Goal: Information Seeking & Learning: Learn about a topic

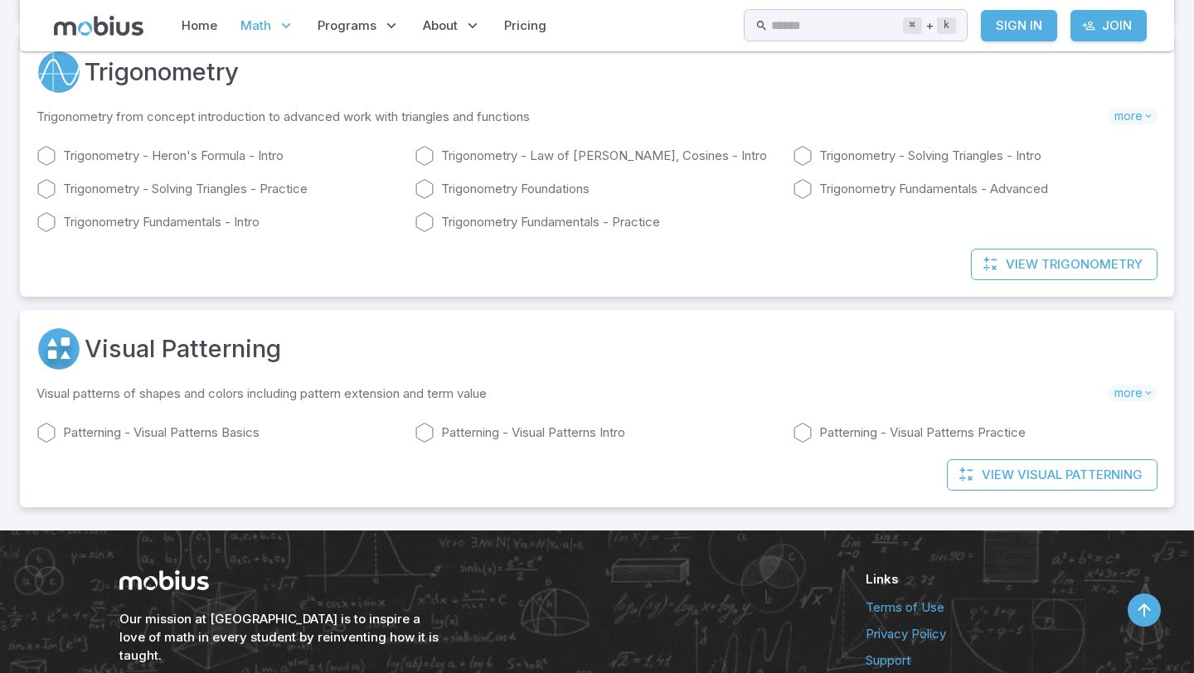
scroll to position [9866, 0]
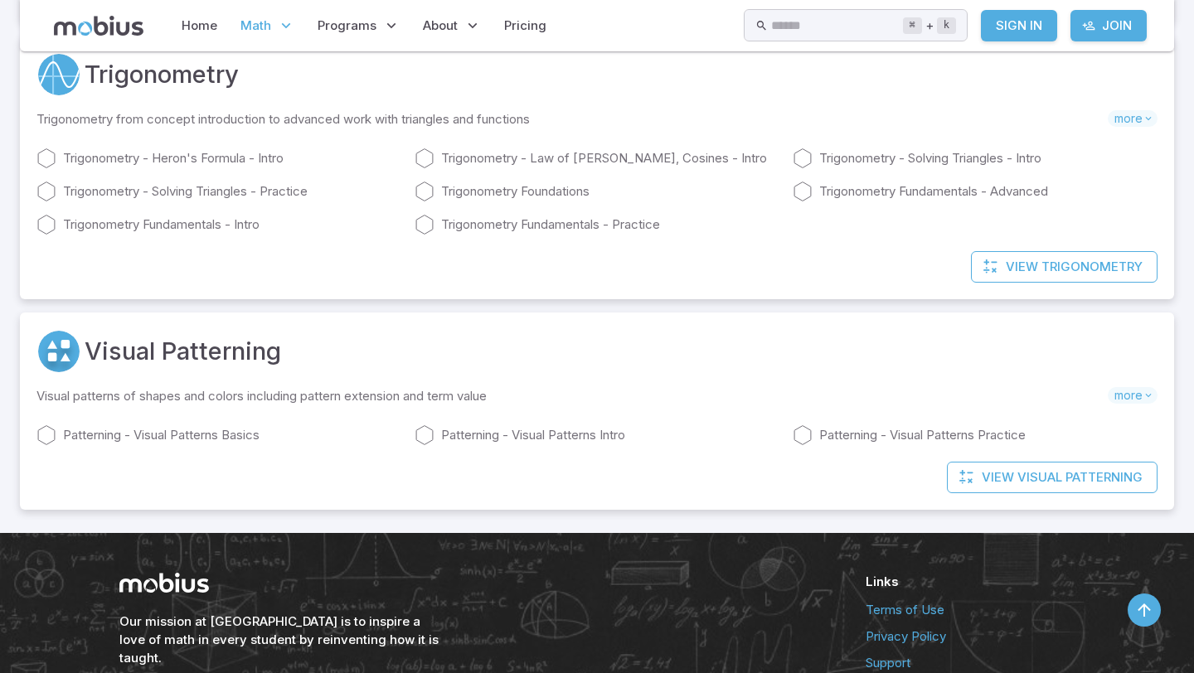
click at [236, 299] on div "View Trigonometry" at bounding box center [597, 275] width 1154 height 48
click at [441, 168] on link "Trigonometry - Law of [PERSON_NAME], Cosines - Intro" at bounding box center [597, 158] width 365 height 20
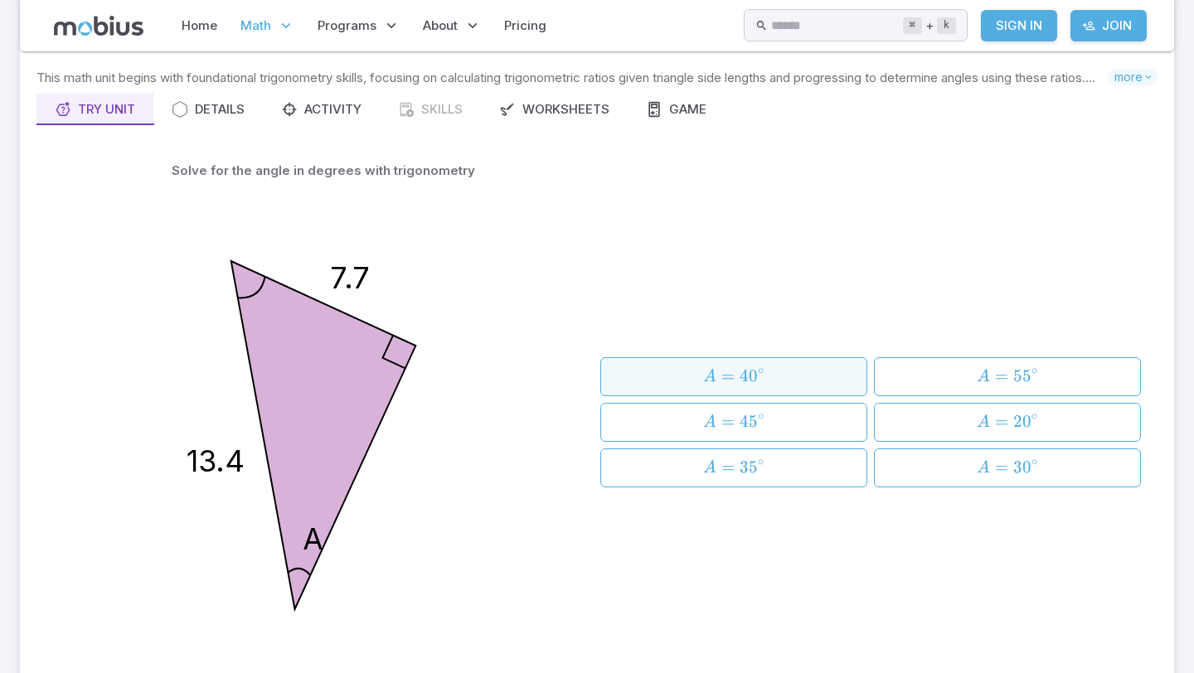
scroll to position [115, 0]
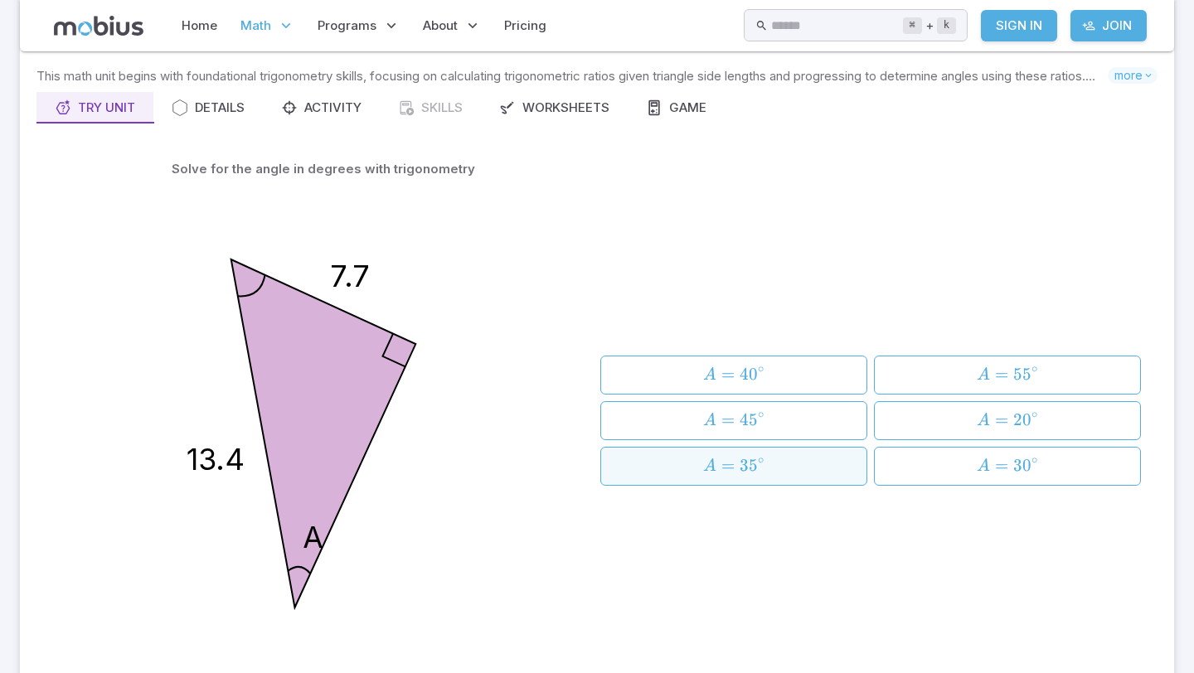
click at [865, 477] on button "A = 3 5 ∘ A = 35^{\circ} A = 3 5 ∘" at bounding box center [733, 466] width 267 height 39
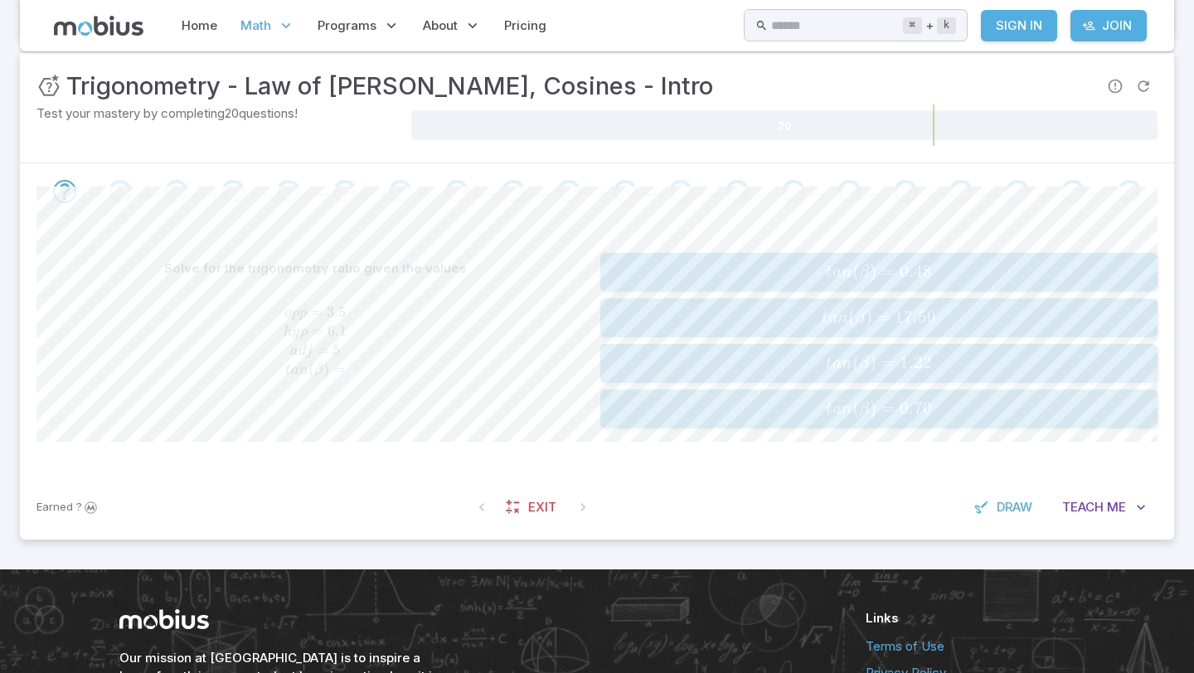
scroll to position [269, 0]
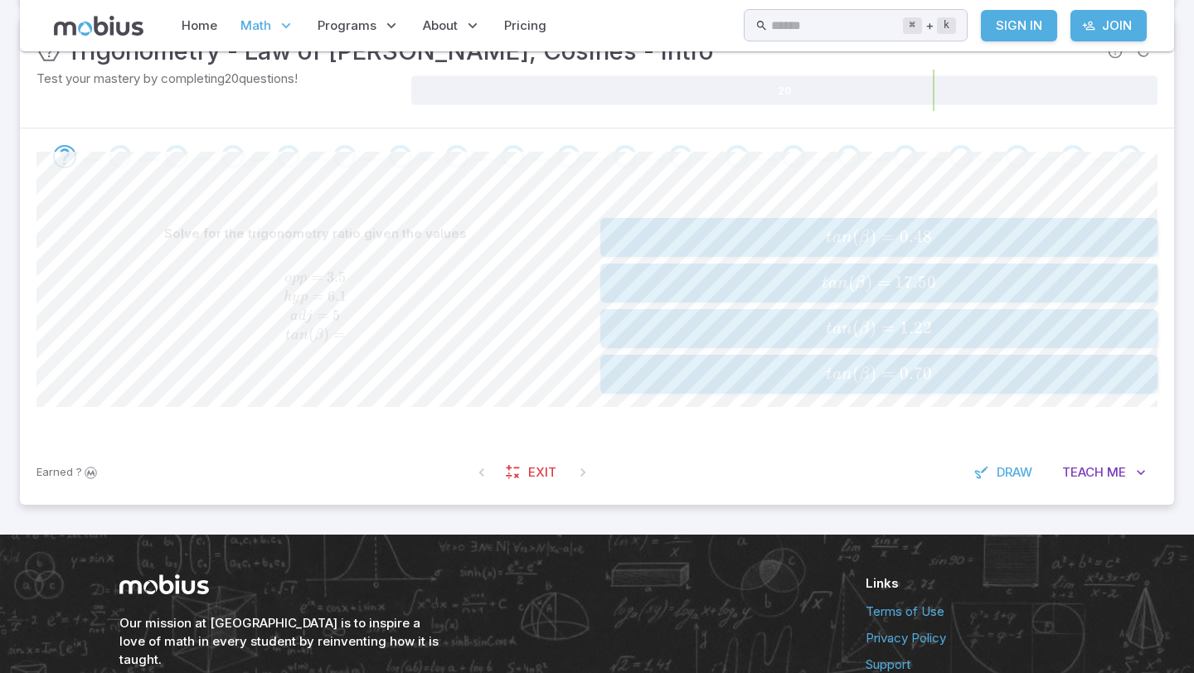
click at [797, 274] on span "t an ( β ) = 17.50" at bounding box center [878, 283] width 546 height 22
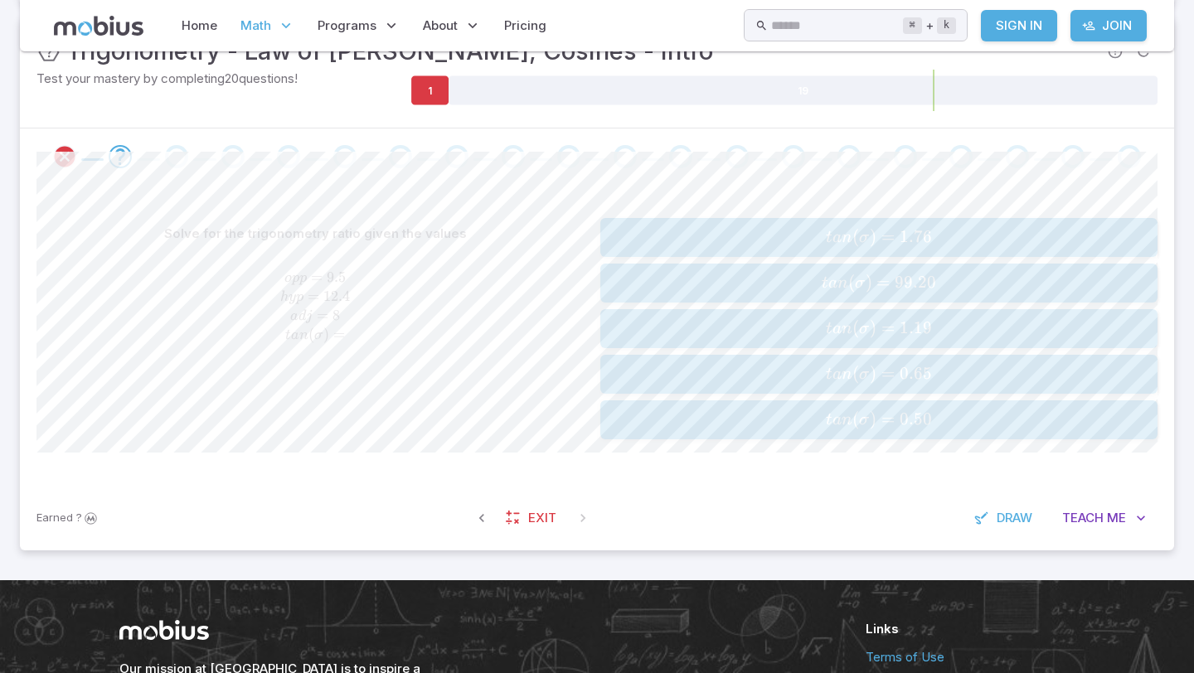
click at [682, 416] on span "t an ( σ ) = 0.50" at bounding box center [878, 420] width 546 height 22
click at [806, 315] on button "c o s ( μ ) = 0.33 cos(\mu) = 0.33 cos ( μ ) = 0.33" at bounding box center [878, 328] width 557 height 39
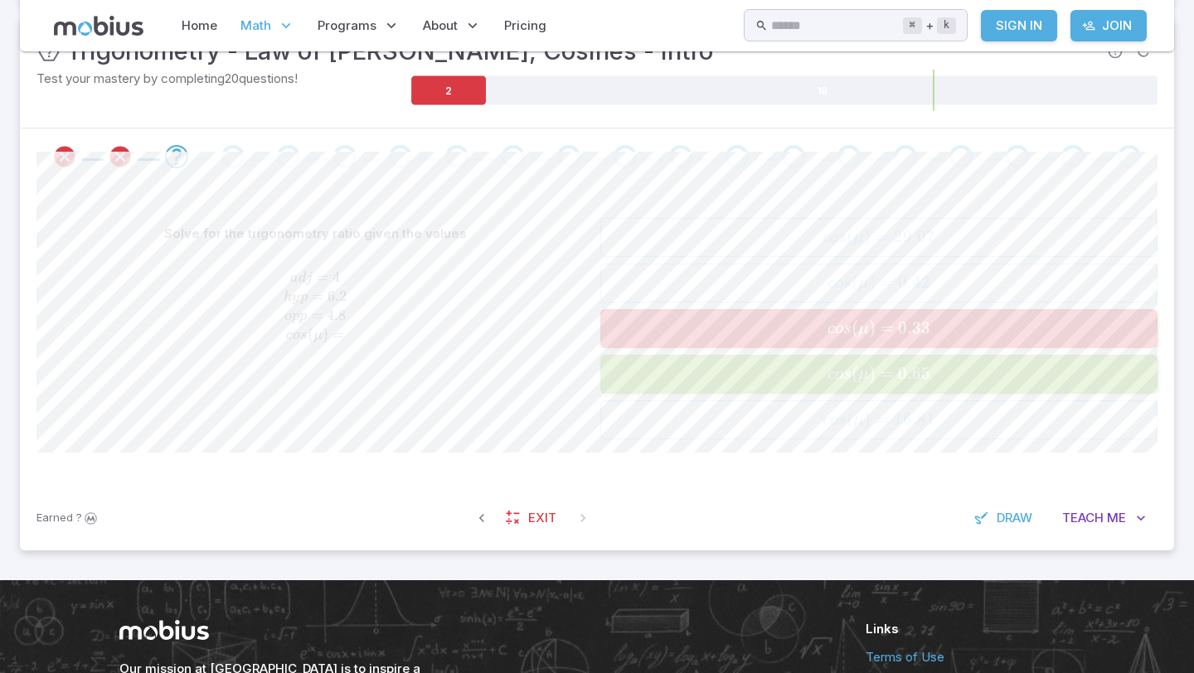
click at [806, 315] on button "c o s ( μ ) = 0.33 cos(\mu) = 0.33 cos ( μ ) = 0.33" at bounding box center [878, 328] width 557 height 39
click at [819, 379] on span "cos ( μ ) = 0.65" at bounding box center [878, 374] width 546 height 22
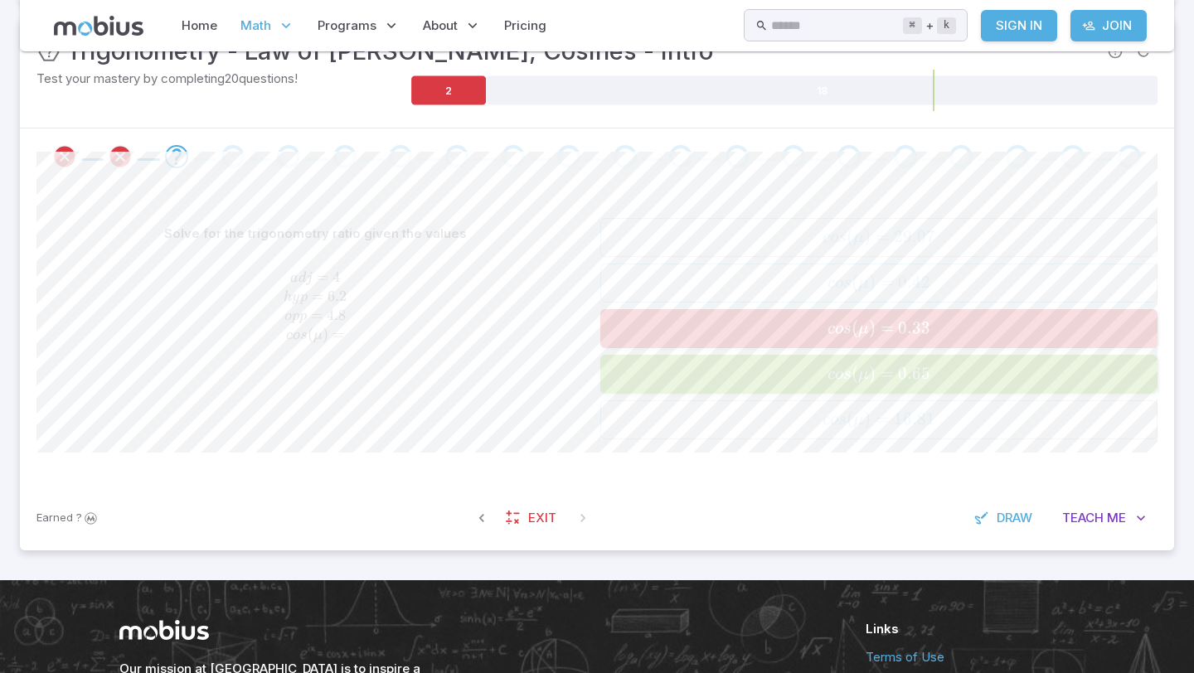
click at [819, 379] on span "cos ( μ ) = 0.65" at bounding box center [878, 374] width 546 height 22
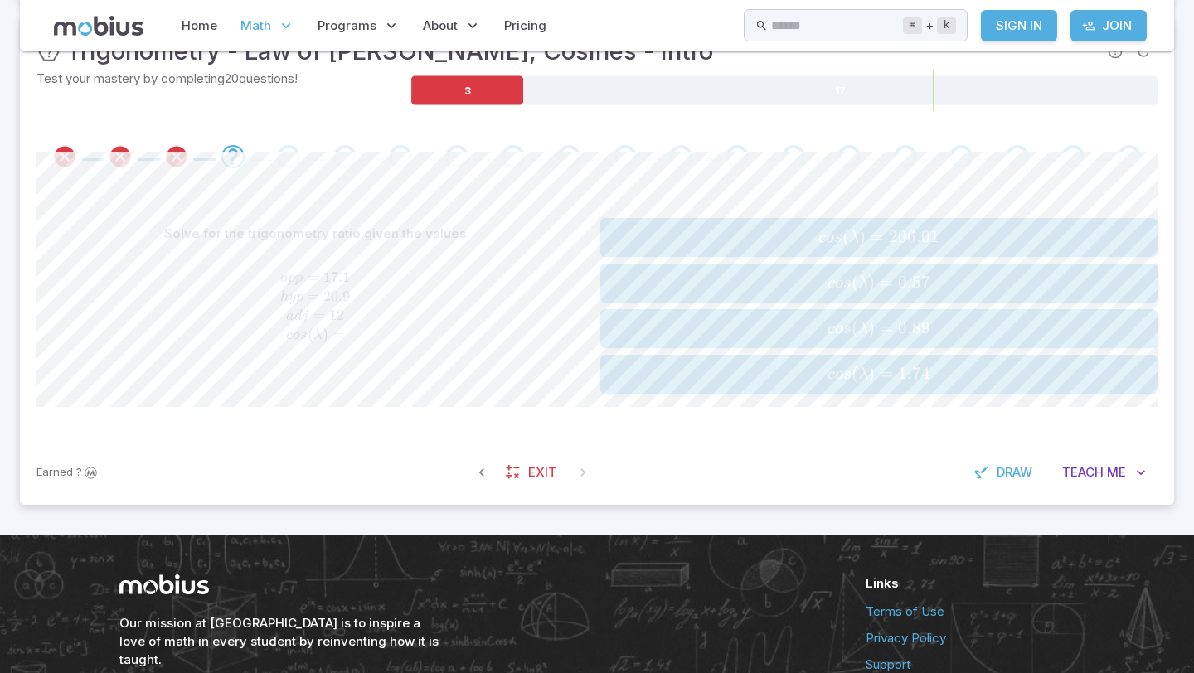
click at [826, 276] on span "cos ( λ ) = 0.57" at bounding box center [878, 283] width 546 height 22
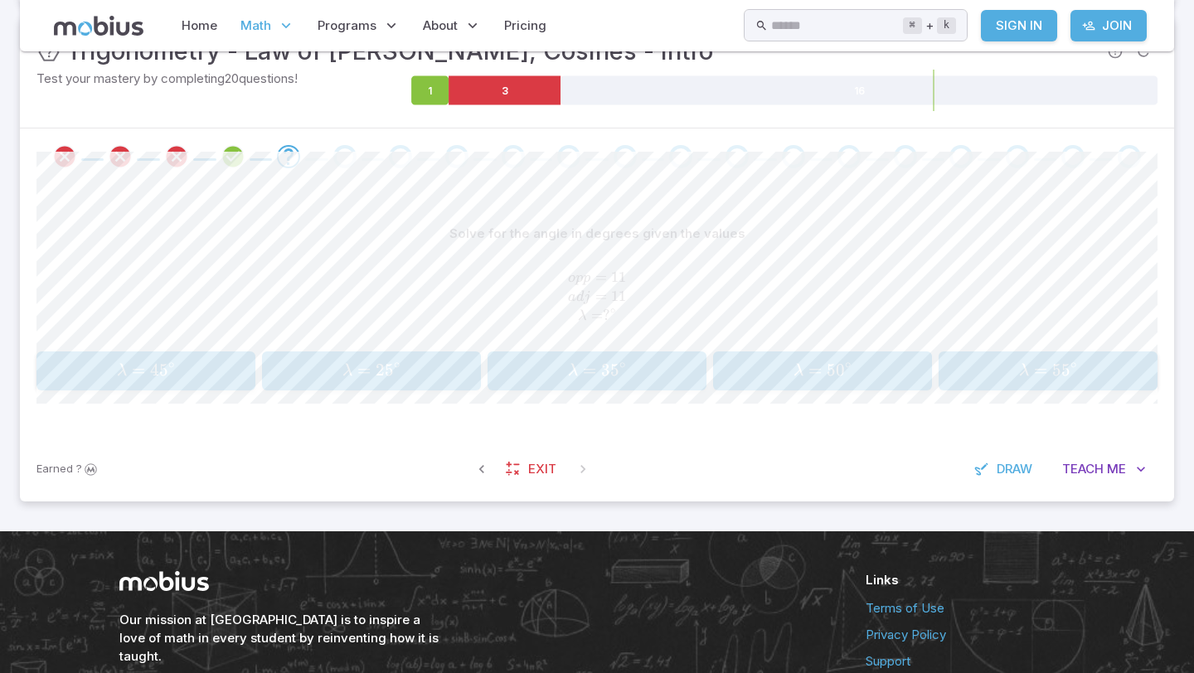
click at [1040, 335] on div "o p p = 11 a d j = 11 λ = ? ∘ opp = 11\\adj = 11\\\lambda = ?^{\circ}\\ o pp = …" at bounding box center [596, 296] width 1121 height 81
click at [1031, 366] on span "λ =" at bounding box center [1035, 371] width 33 height 22
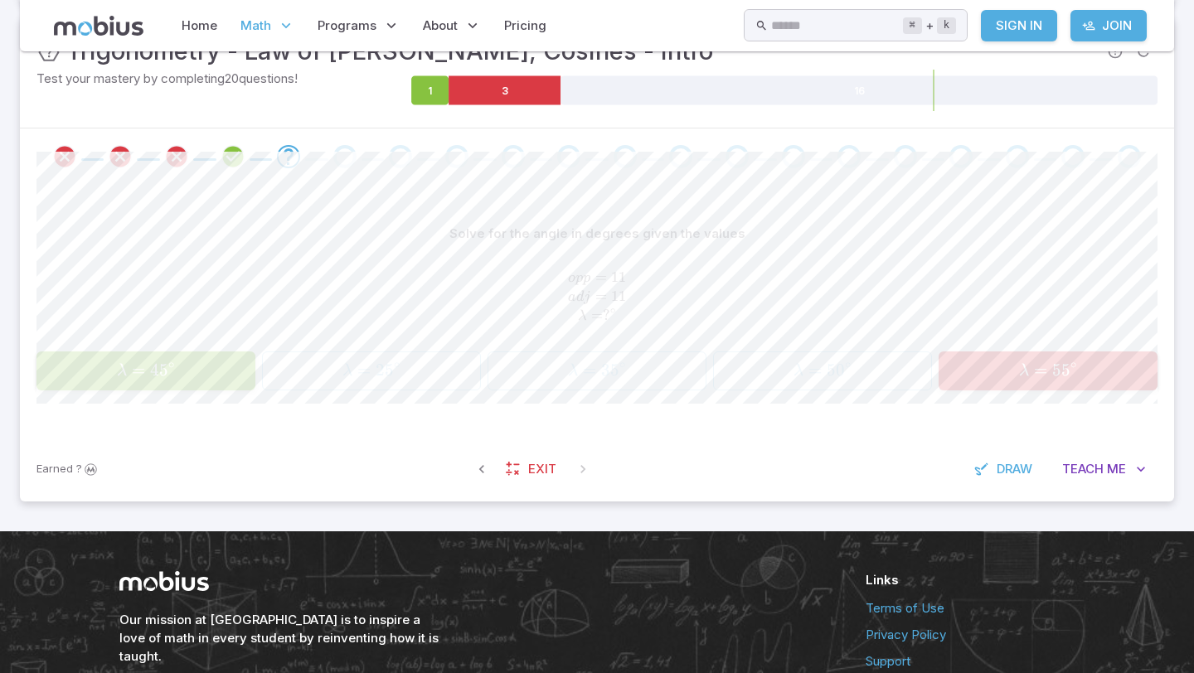
click at [271, 376] on div "λ = 4 5 ∘ \lambda = 45^{\circ} λ = 4 5 ∘ λ = 2 5 ∘ \lambda = 25^{\circ} λ = 2 5…" at bounding box center [596, 371] width 1121 height 39
click at [271, 344] on div "Solve for the angle in degrees given the values o p p = 11 a d j = 11 λ = ? ∘ o…" at bounding box center [596, 281] width 1121 height 126
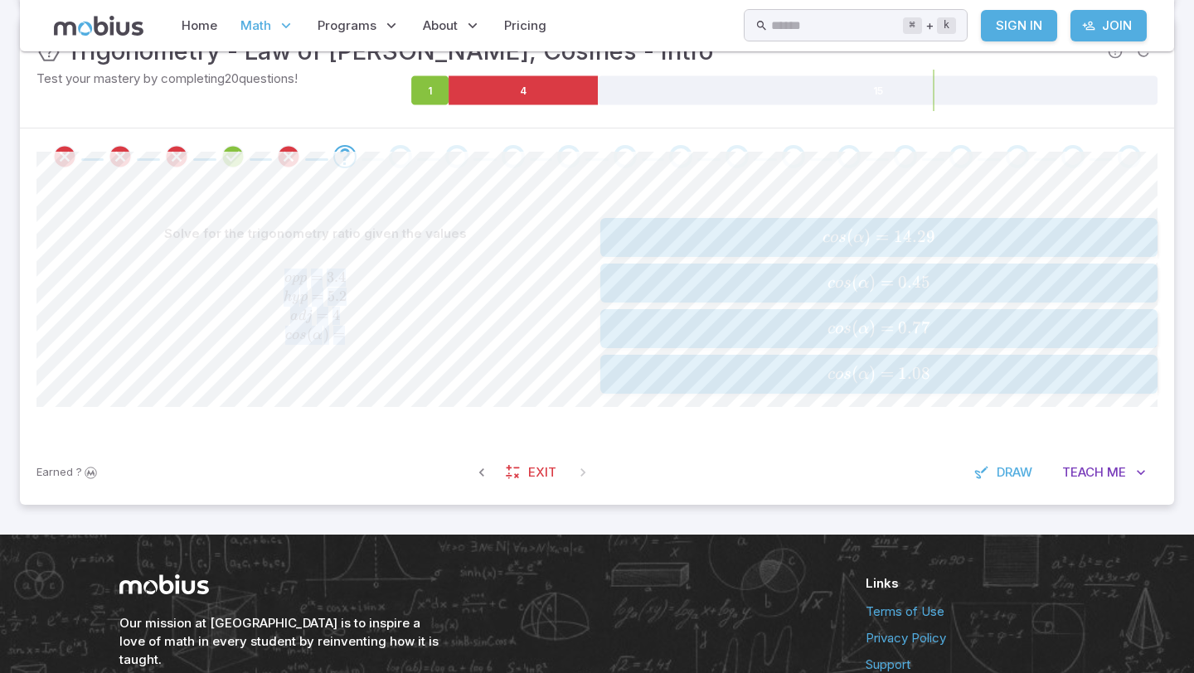
click at [271, 376] on div "Solve for the trigonometry ratio given the values o p p = 3.4 h y p = 5.2 a d j…" at bounding box center [314, 306] width 557 height 176
click at [793, 261] on div "c o s ( α ) = 14.29 cos(\alpha) = 14.29 cos ( α ) = 14.29 c o s ( α ) = 0.45 co…" at bounding box center [878, 306] width 557 height 176
click at [784, 276] on span "cos ( α ) = 0.45" at bounding box center [878, 283] width 546 height 22
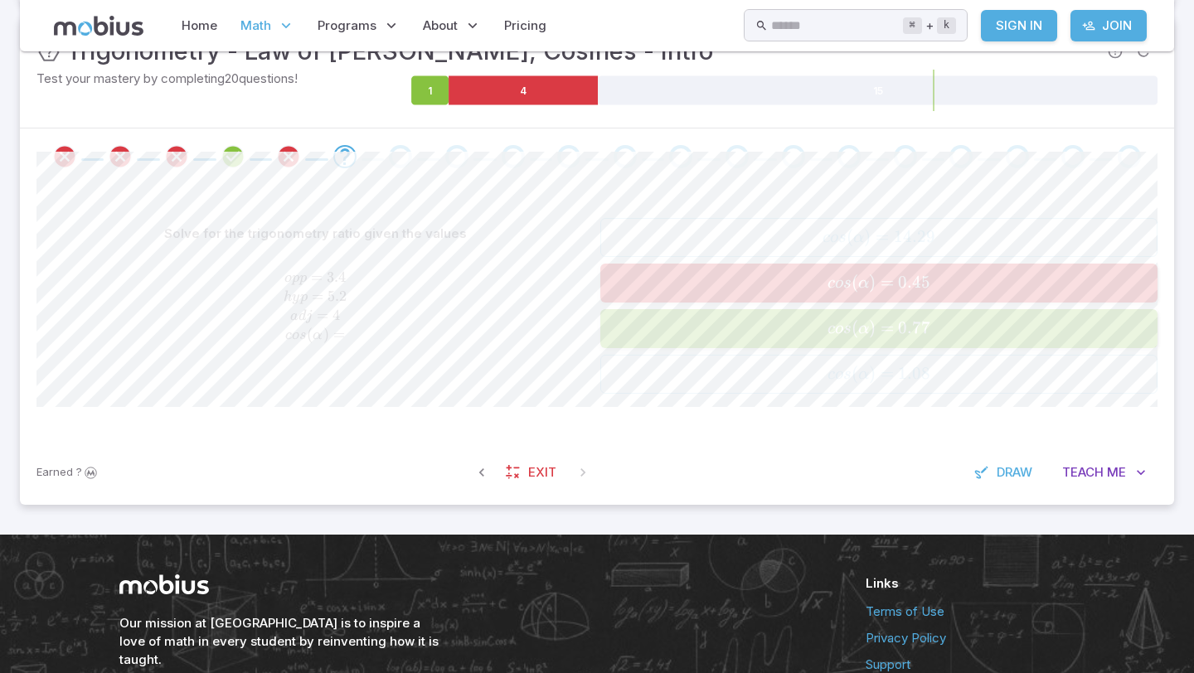
click at [768, 332] on span "cos ( α ) = 0.77" at bounding box center [878, 329] width 546 height 22
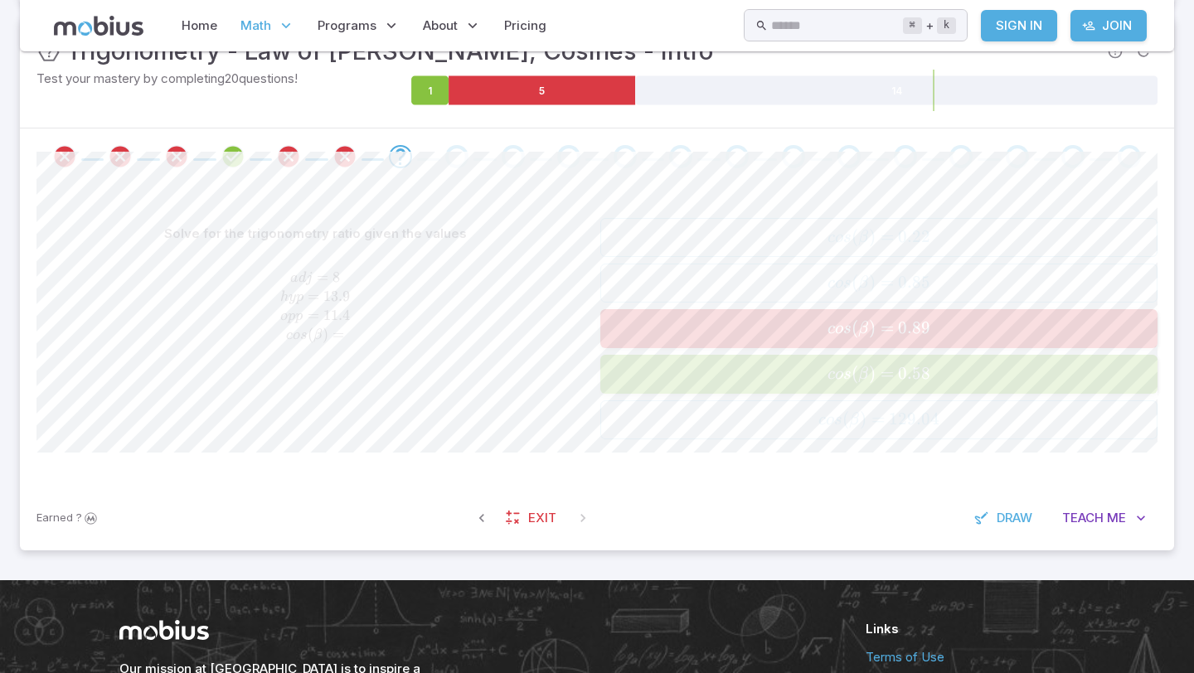
click at [768, 332] on span "cos ( β ) = 0.89" at bounding box center [878, 329] width 546 height 22
click at [774, 381] on span "cos ( β ) = 0.58" at bounding box center [878, 374] width 546 height 22
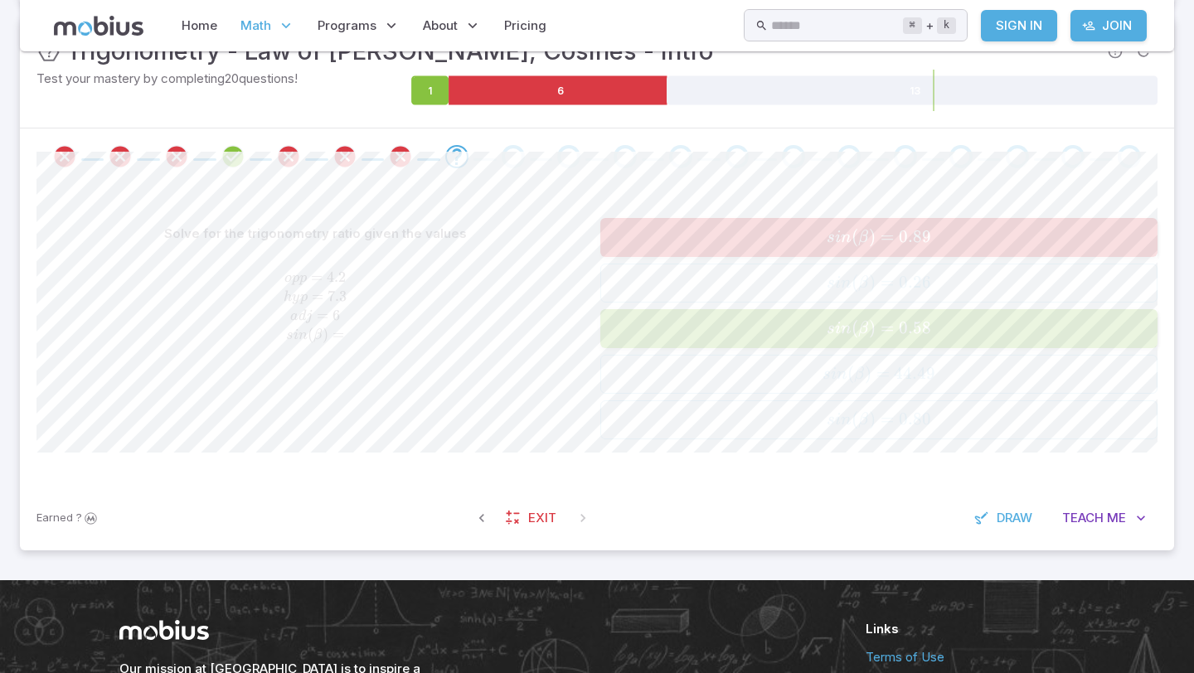
click at [779, 238] on span "s in ( β ) = 0.89" at bounding box center [878, 237] width 546 height 22
click at [806, 439] on div "s i n ( β ) = 0.89 sin(\beta) = 0.89 s in ( β ) = 0.89 s i n ( β ) = 0.26 sin(\…" at bounding box center [878, 328] width 557 height 221
click at [806, 439] on div "Solve for the trigonometry ratio given the values o p p = 4.2 h y p = 7.3 a d j…" at bounding box center [596, 335] width 1121 height 301
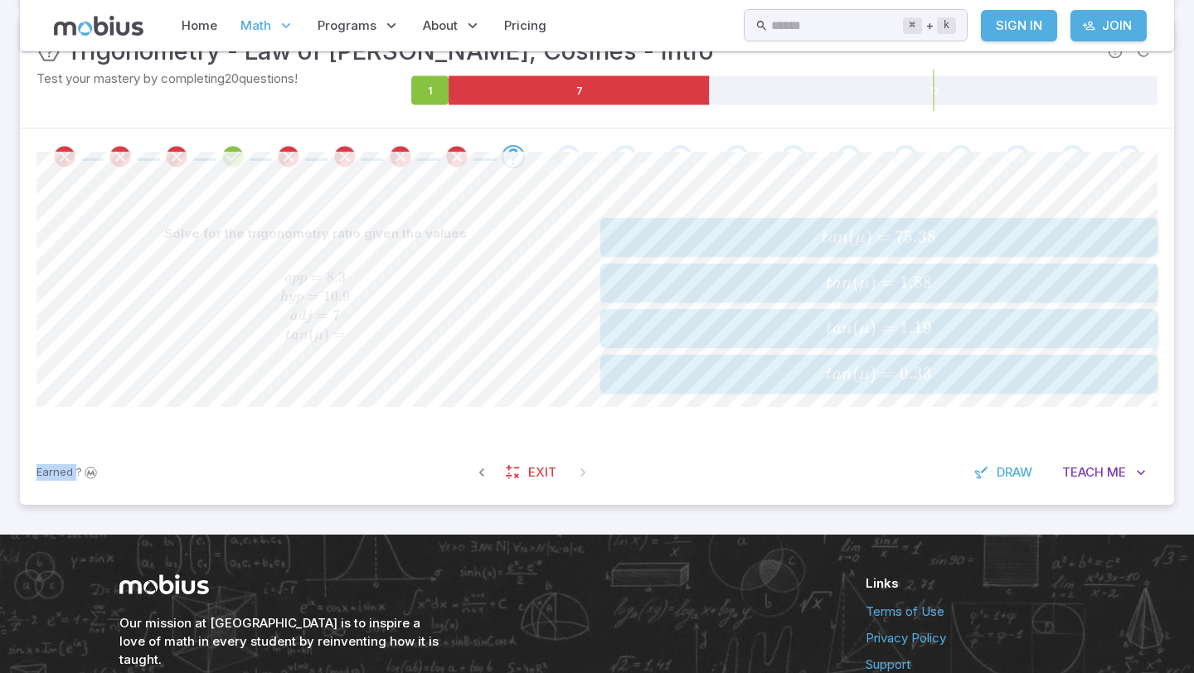
click at [806, 439] on div "Solve for the trigonometry ratio given the values o p p = 8.3 h y p = 10.9 a d …" at bounding box center [596, 312] width 1121 height 255
click at [813, 340] on div "t a n ( μ ) = 1.19 tan(\mu) = 1.19 t an ( μ ) = 1.19" at bounding box center [878, 329] width 546 height 26
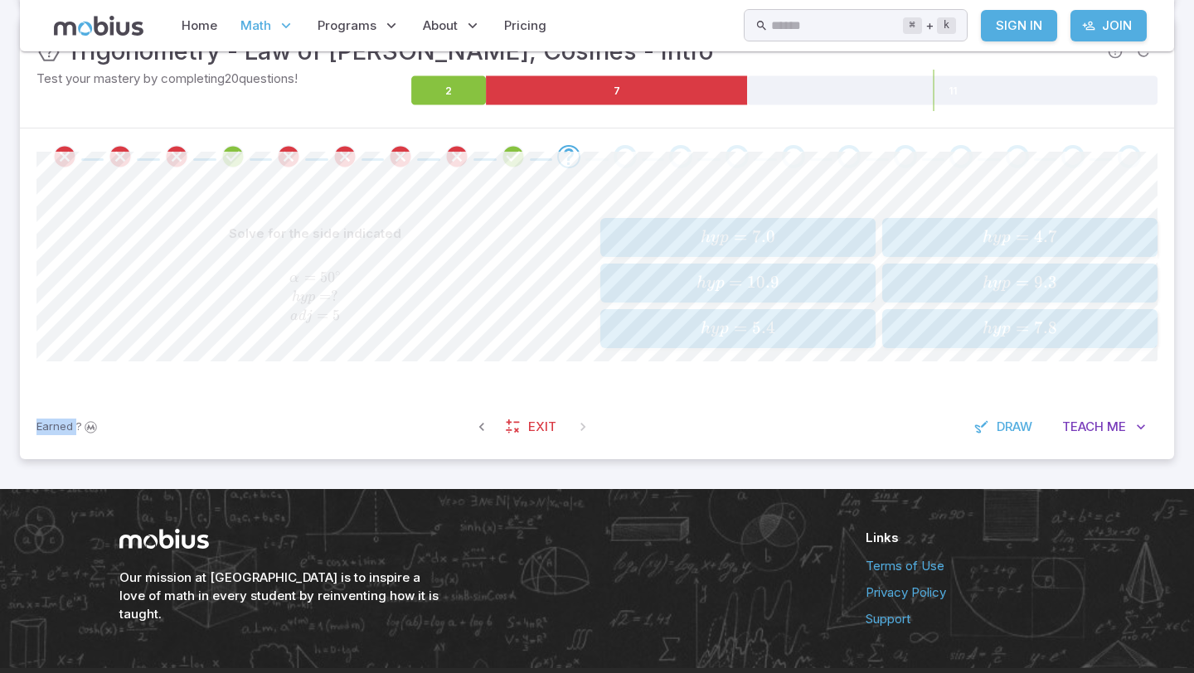
click at [791, 274] on span "h y p = 10.9" at bounding box center [737, 283] width 264 height 22
